Goal: Task Accomplishment & Management: Manage account settings

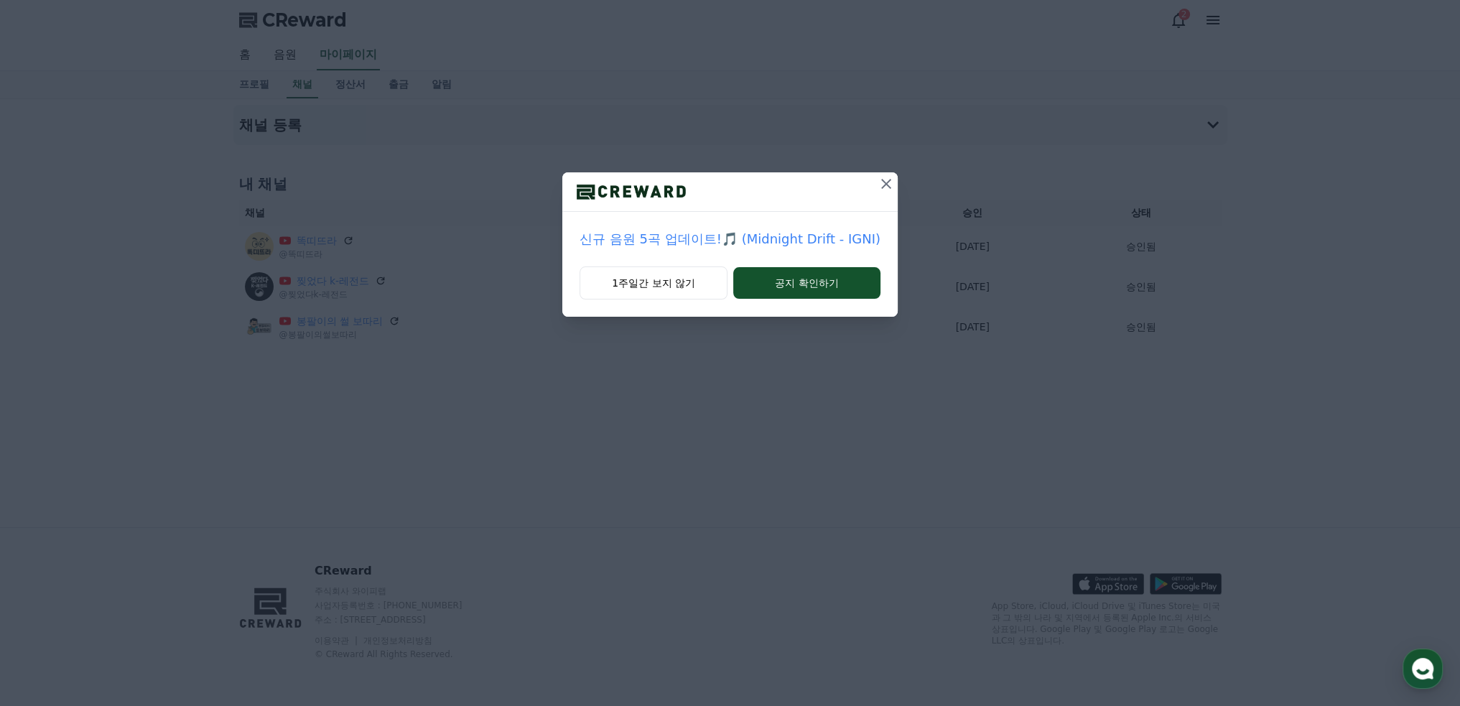
click at [886, 188] on icon at bounding box center [885, 183] width 17 height 17
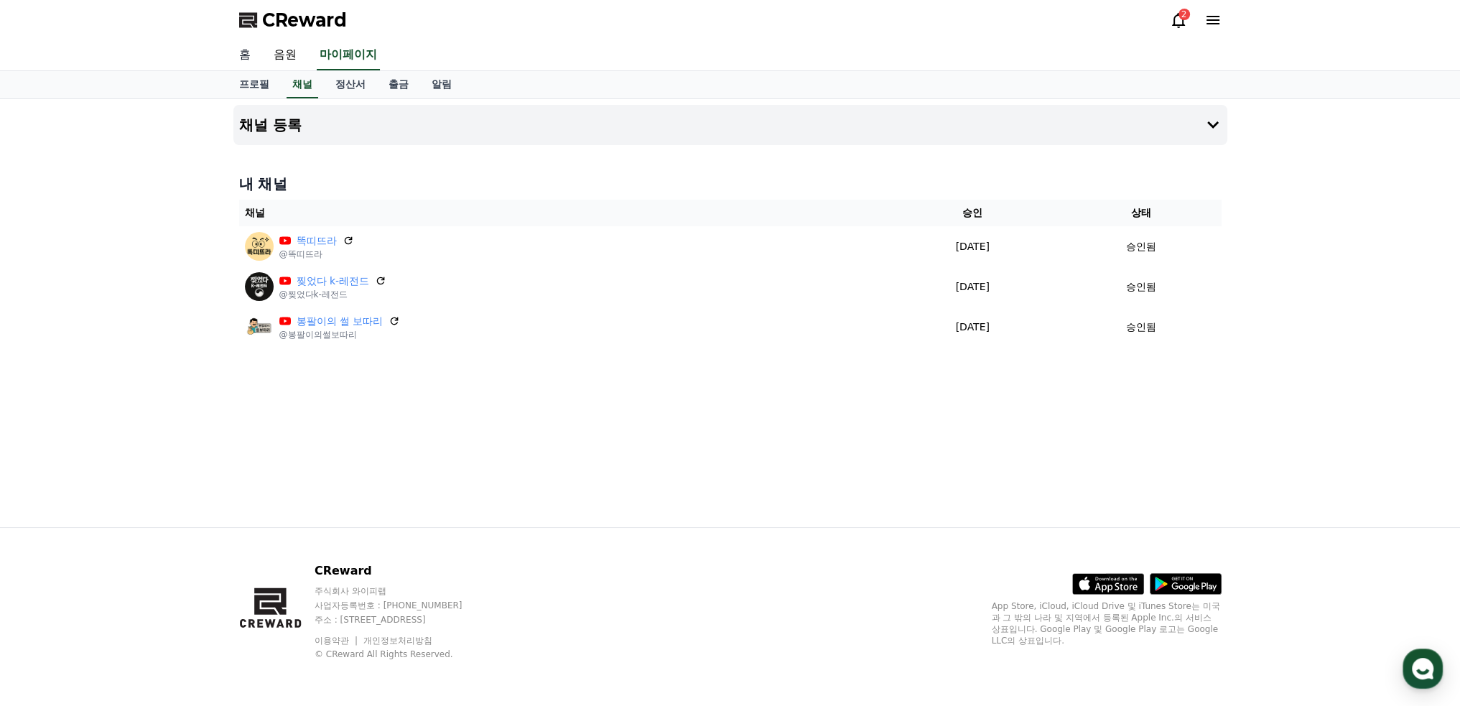
click at [250, 55] on link "홈" at bounding box center [245, 55] width 34 height 30
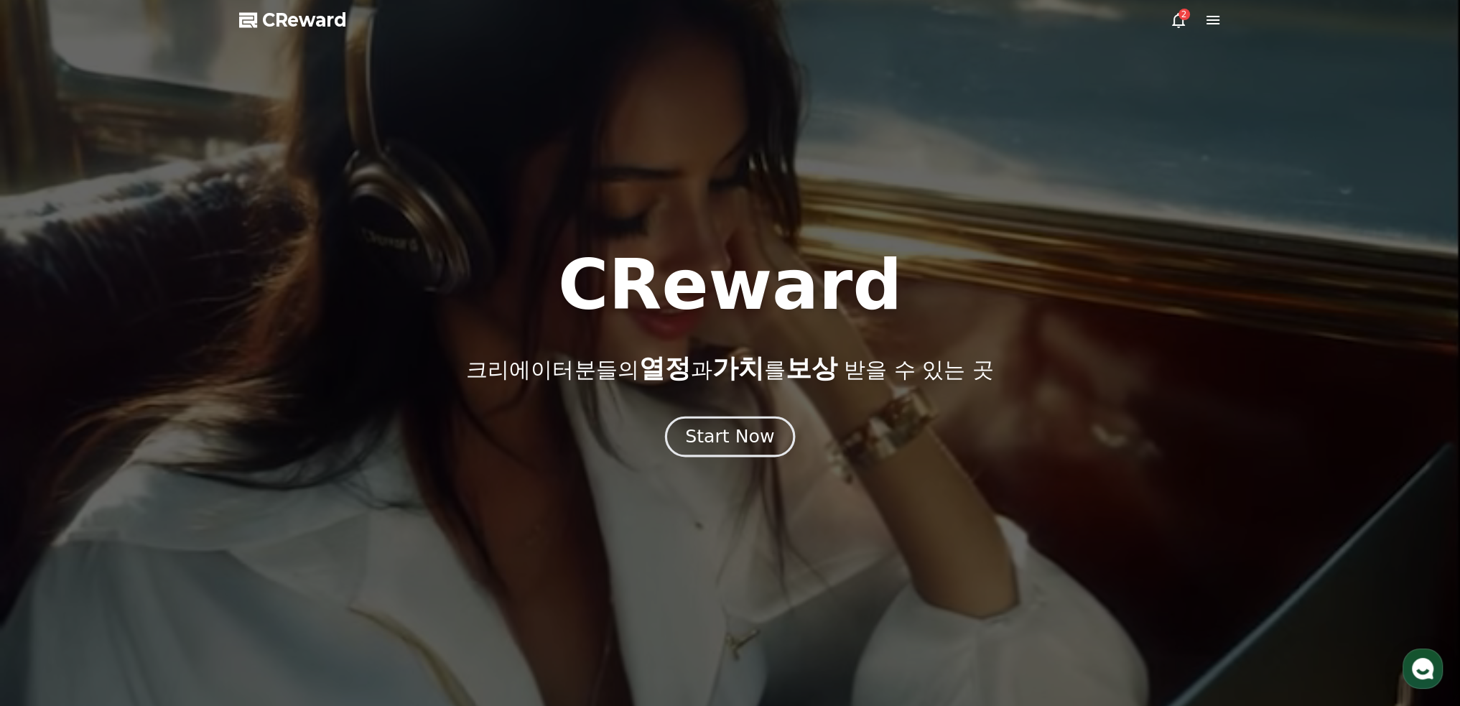
click at [726, 438] on div "Start Now" at bounding box center [729, 436] width 89 height 24
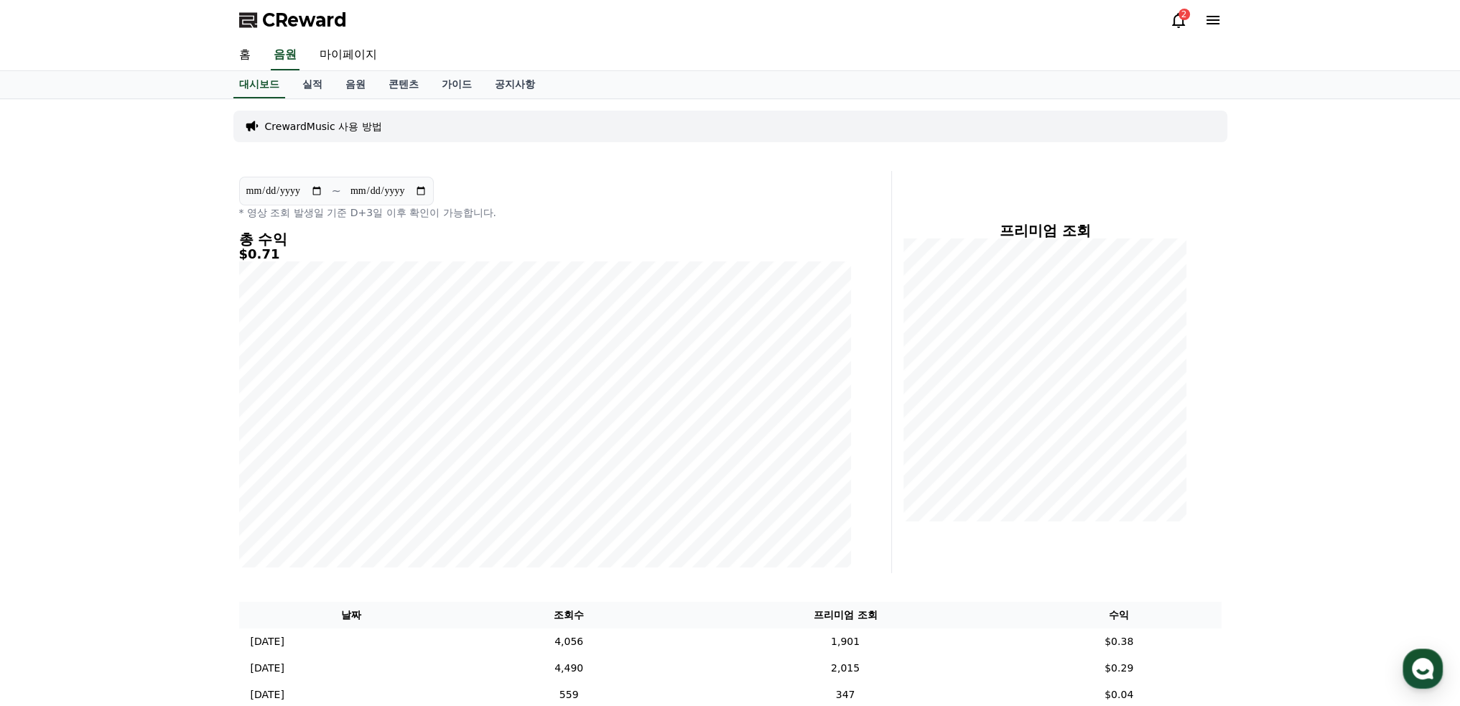
click at [1176, 15] on icon at bounding box center [1178, 20] width 13 height 15
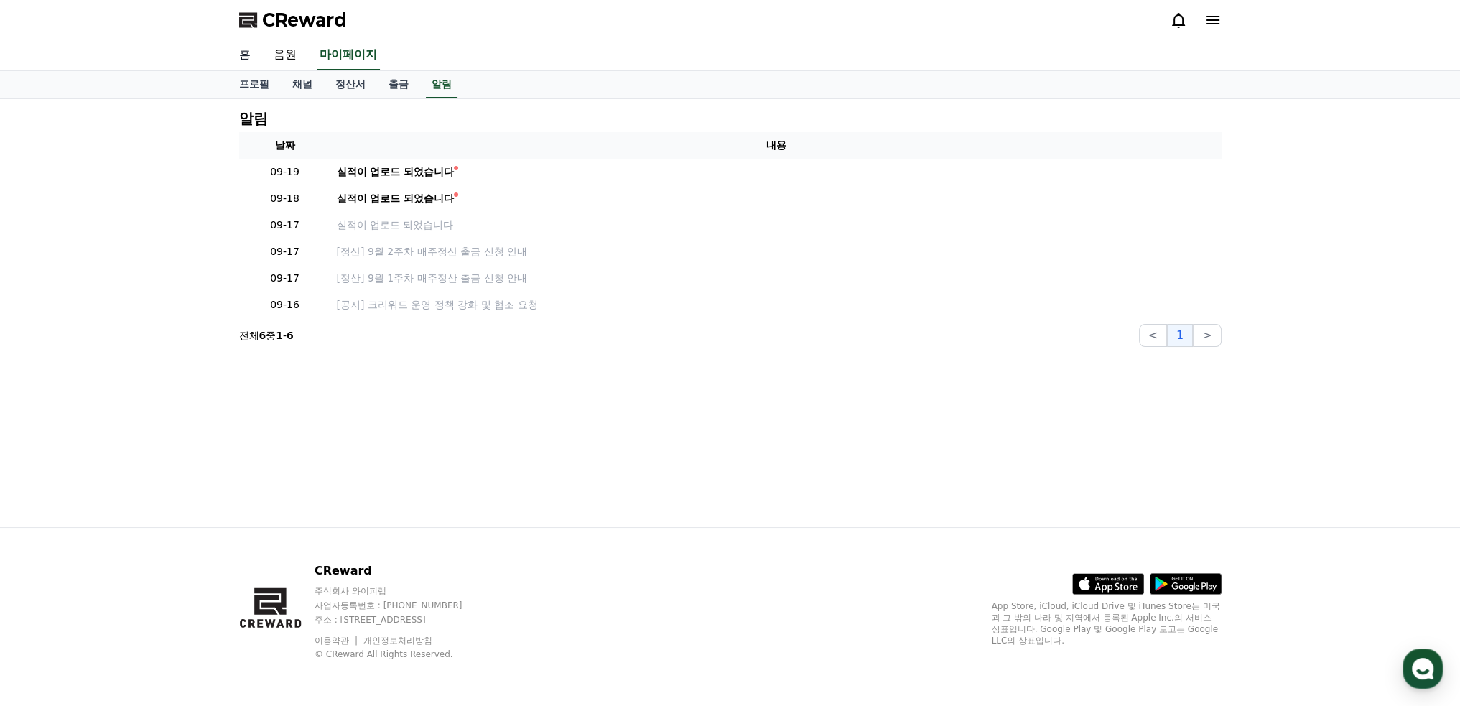
click at [246, 54] on link "홈" at bounding box center [245, 55] width 34 height 30
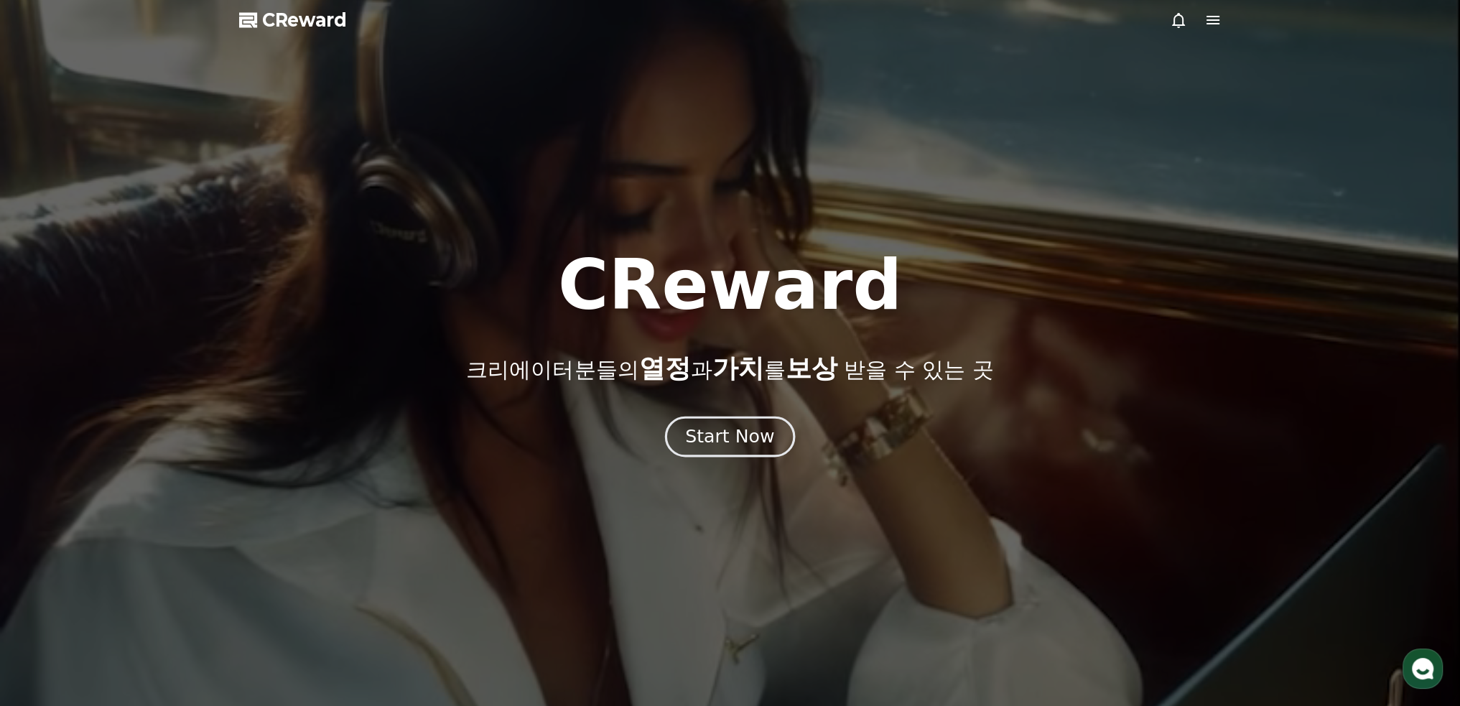
click at [746, 444] on div "Start Now" at bounding box center [729, 436] width 89 height 24
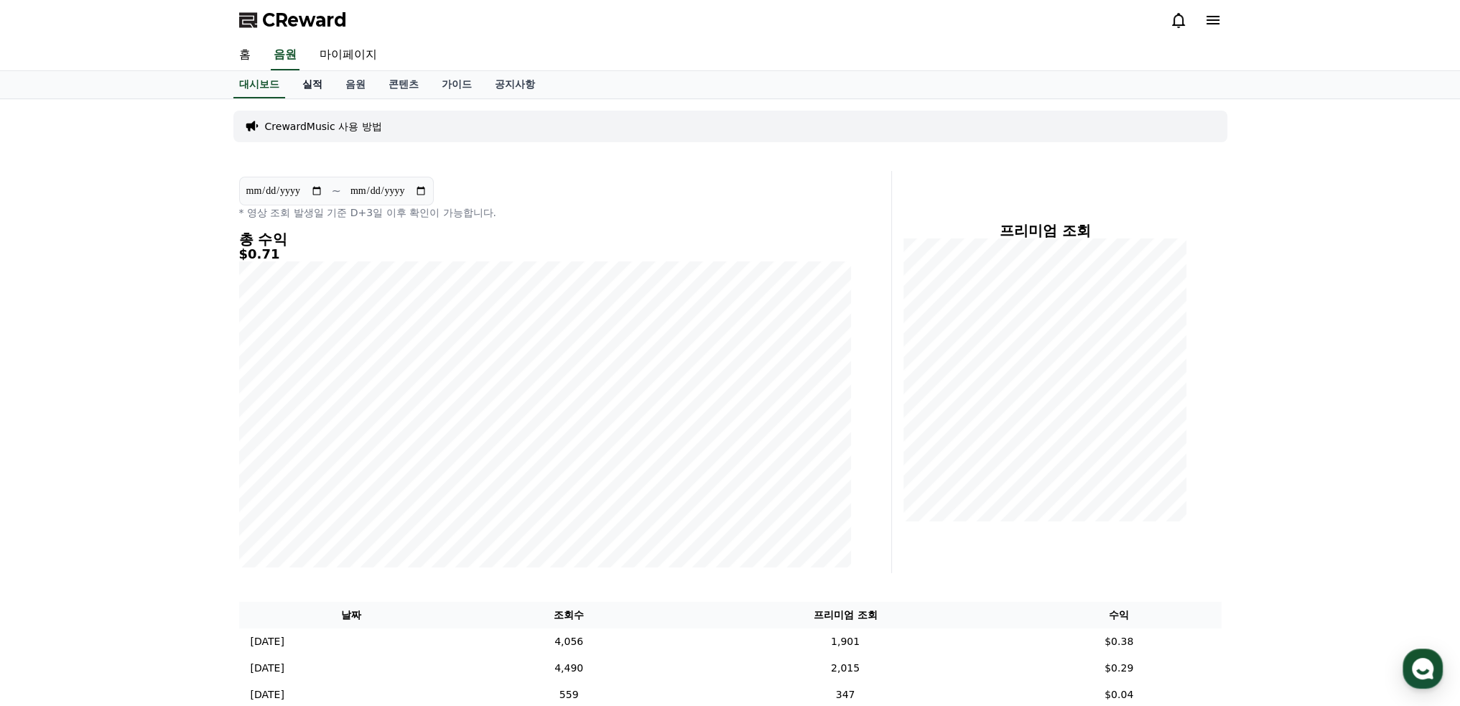
click at [310, 81] on link "실적" at bounding box center [312, 84] width 43 height 27
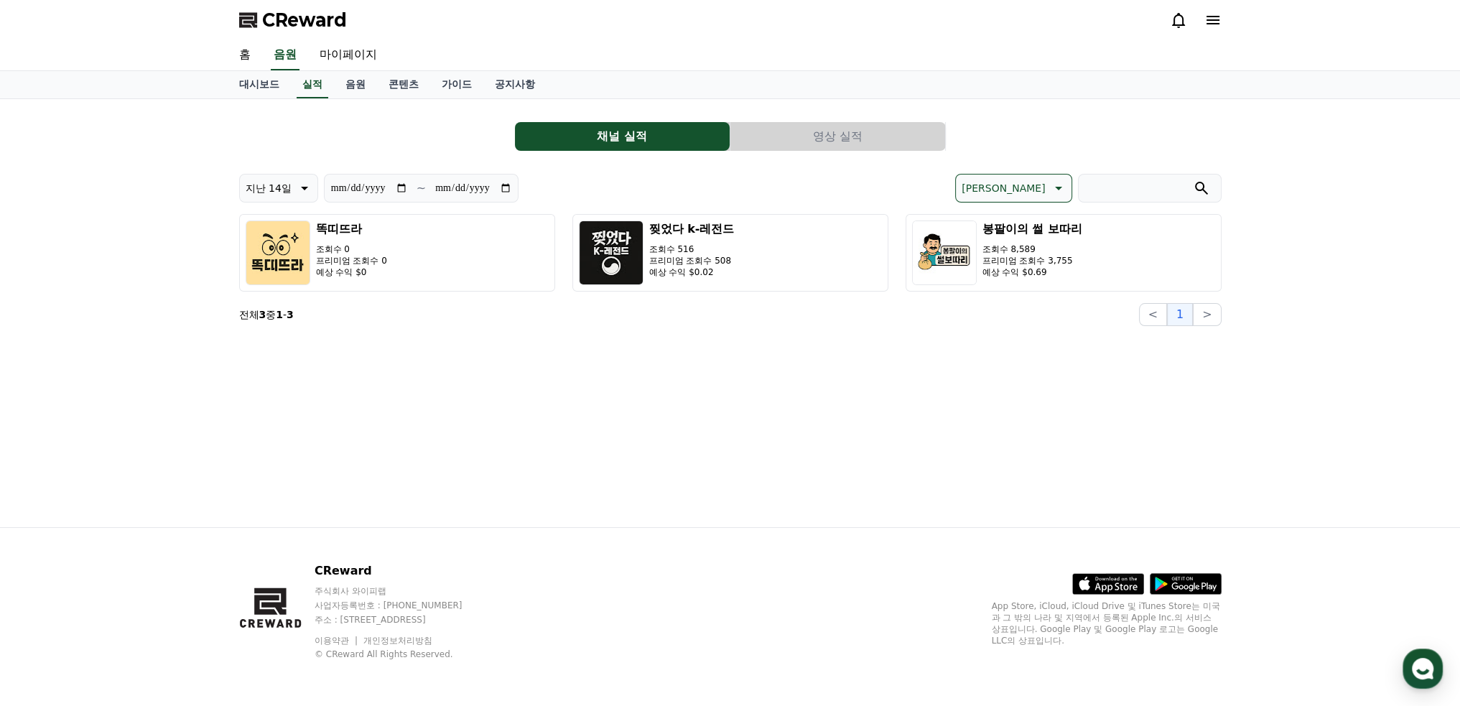
click at [830, 136] on button "영상 실적" at bounding box center [837, 136] width 215 height 29
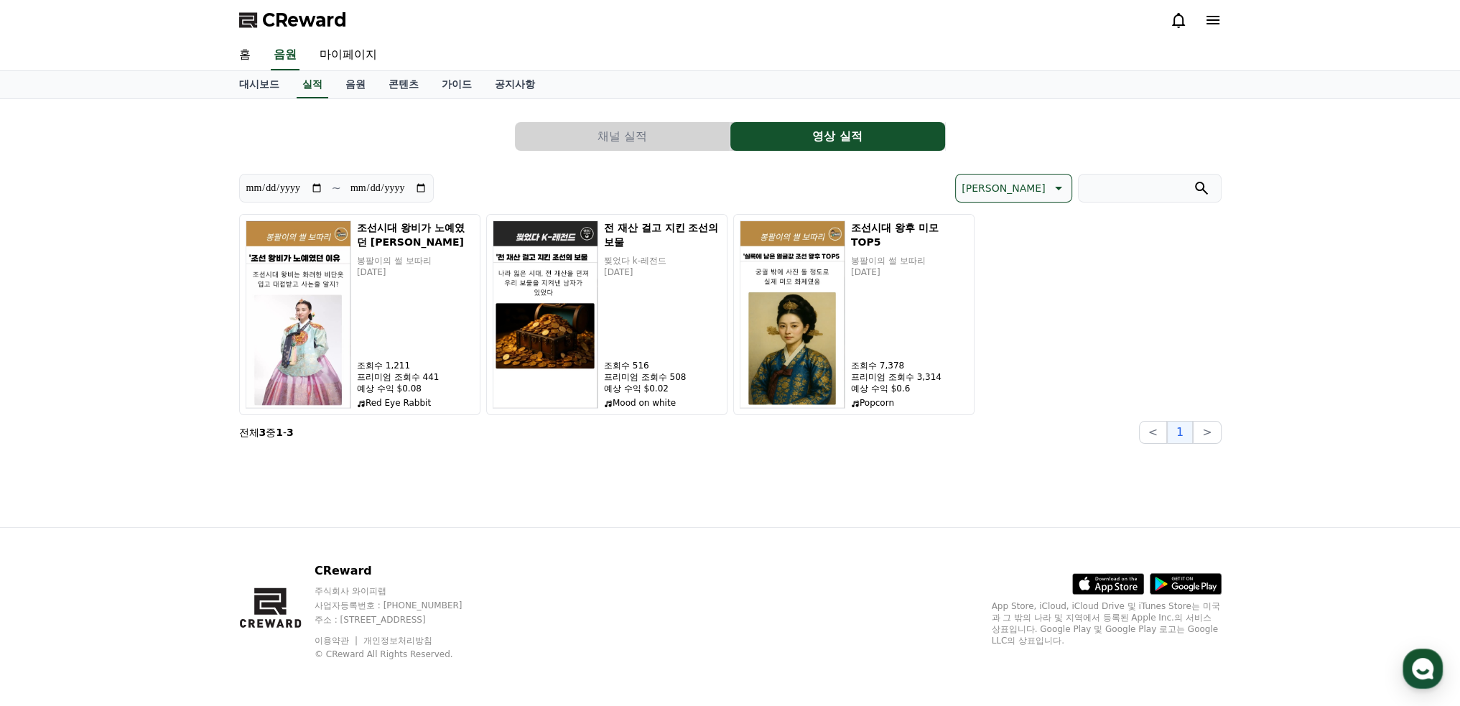
click at [635, 141] on button "채널 실적" at bounding box center [622, 136] width 215 height 29
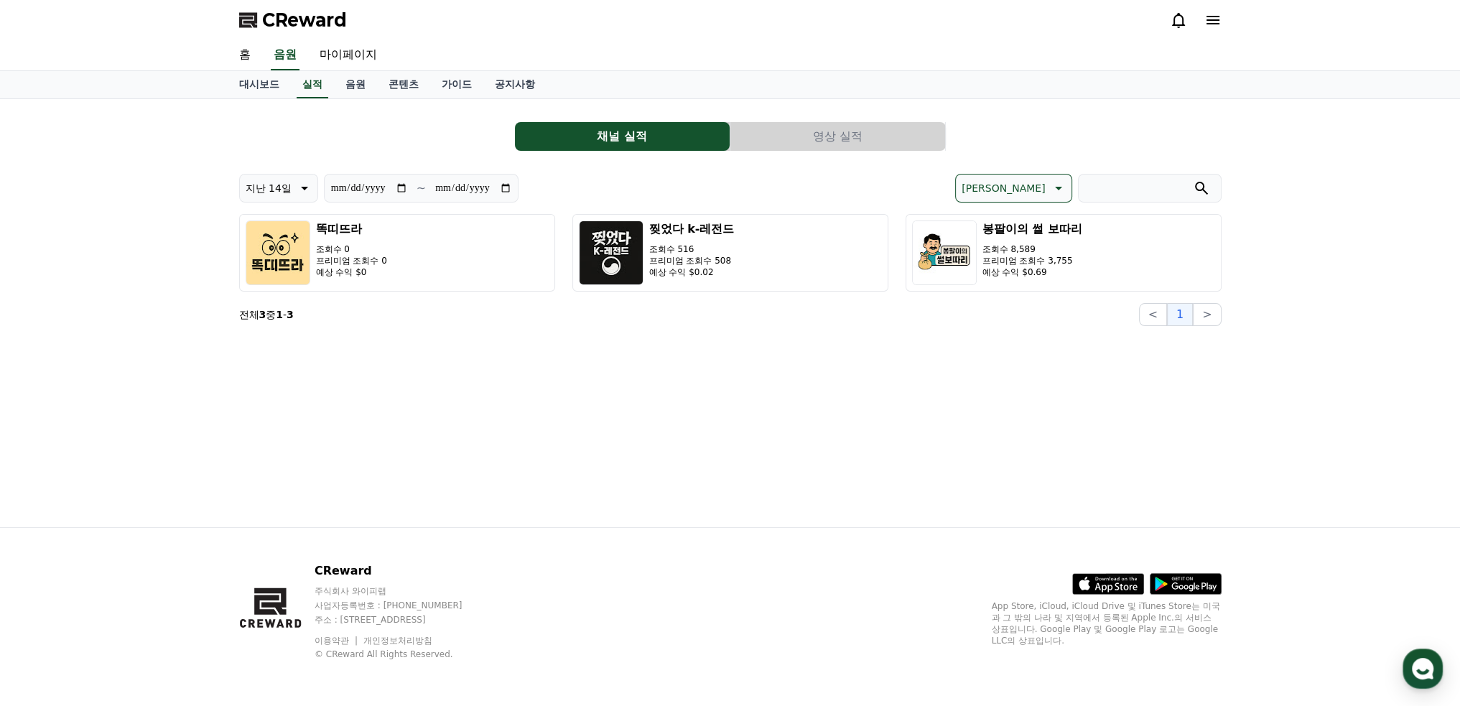
click at [1209, 24] on icon at bounding box center [1212, 20] width 13 height 9
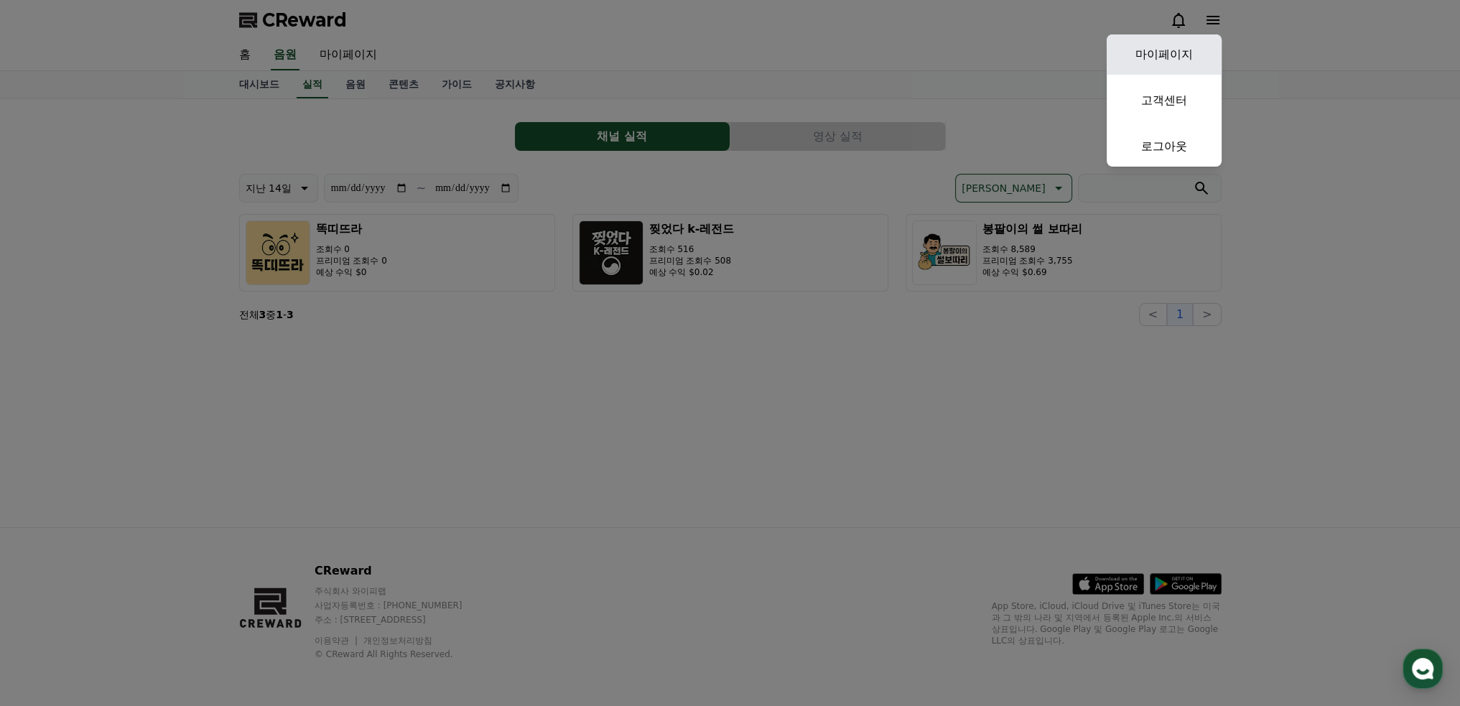
click at [1175, 52] on link "마이페이지" at bounding box center [1163, 54] width 115 height 40
select select "**********"
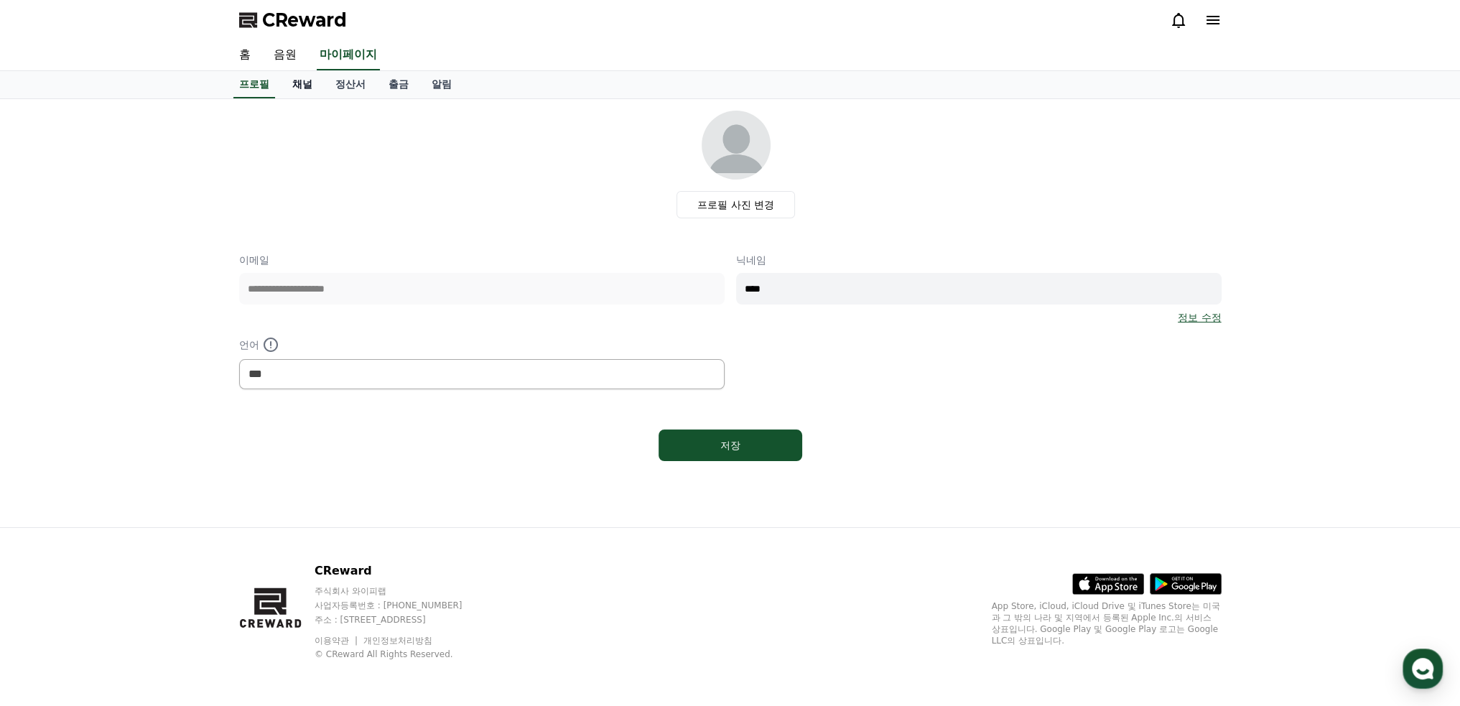
click at [299, 85] on link "채널" at bounding box center [302, 84] width 43 height 27
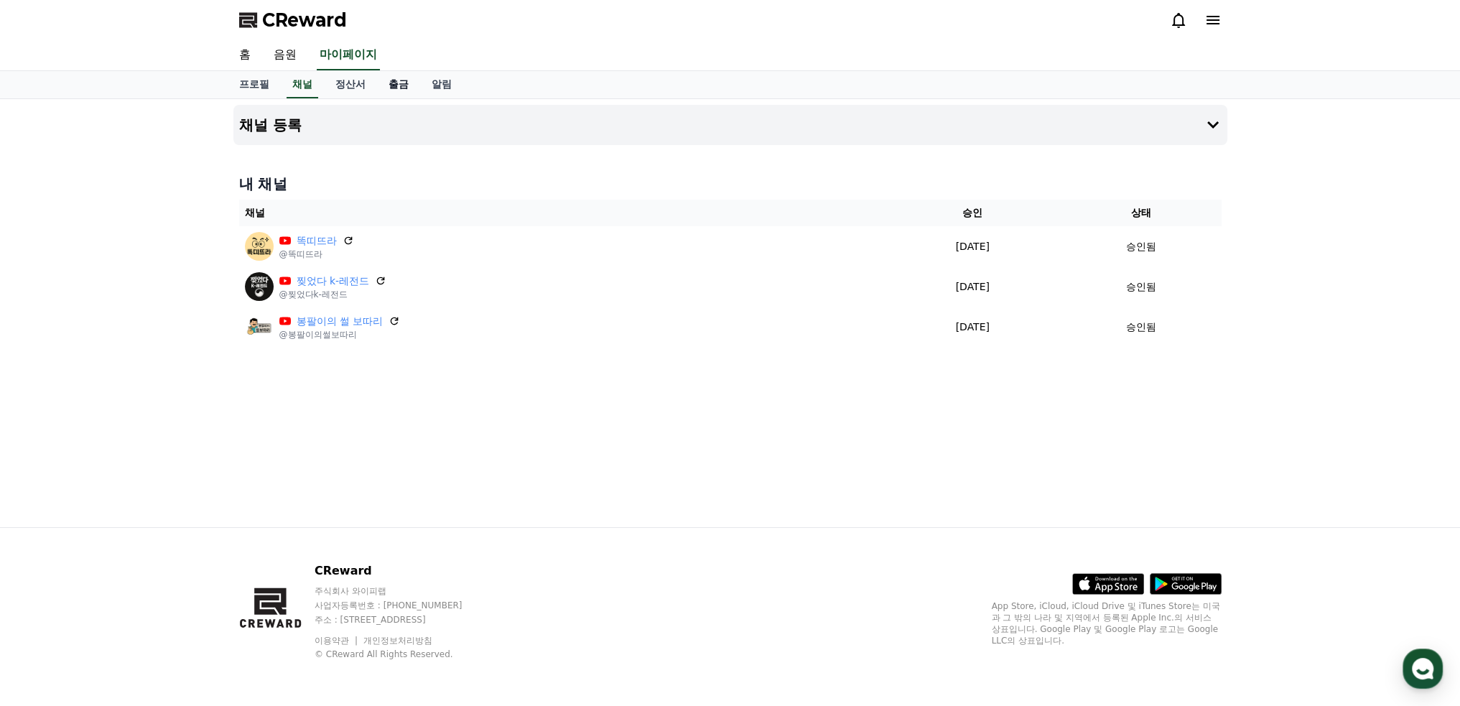
click at [395, 85] on link "출금" at bounding box center [398, 84] width 43 height 27
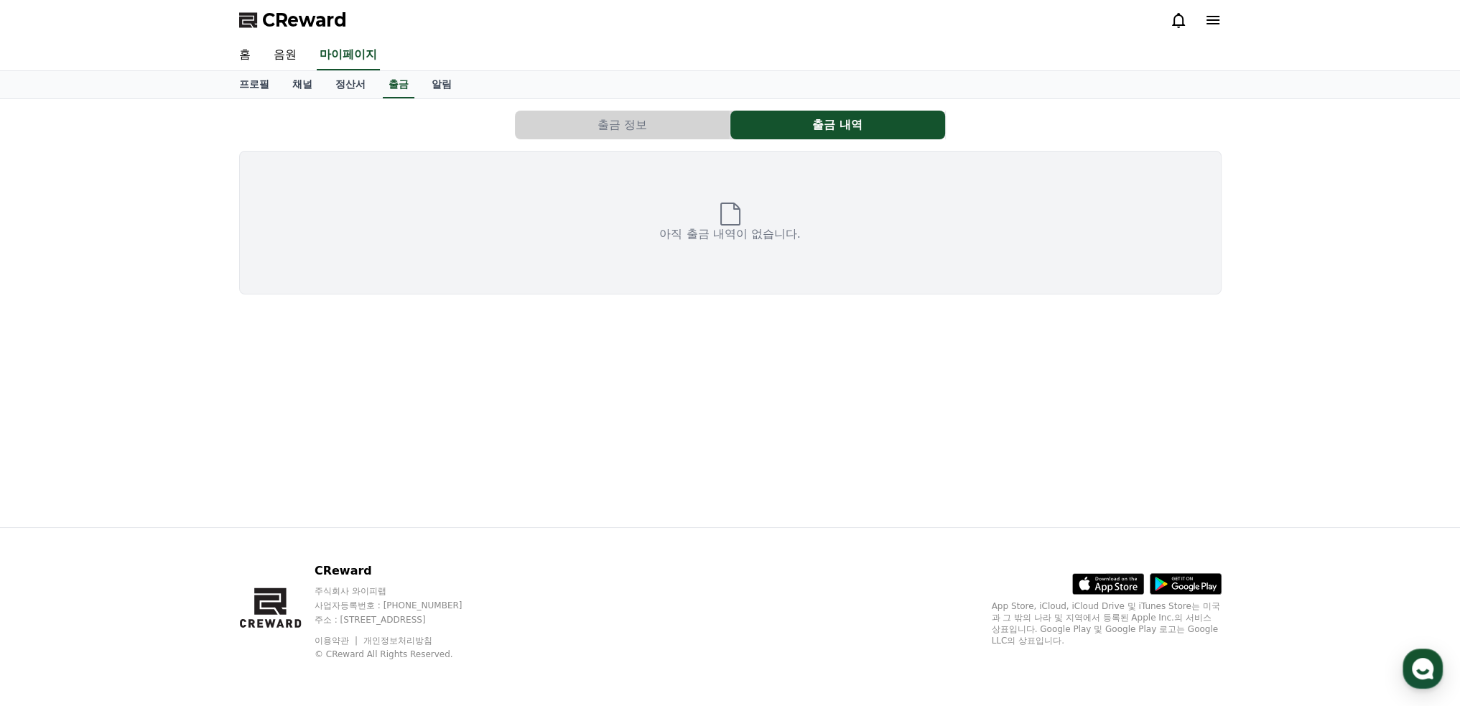
click at [660, 126] on button "출금 정보" at bounding box center [622, 125] width 215 height 29
